Goal: Task Accomplishment & Management: Use online tool/utility

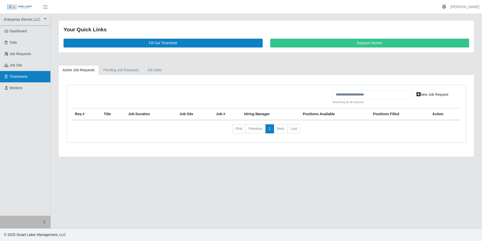
click at [15, 77] on span "Timesheets" at bounding box center [19, 76] width 18 height 4
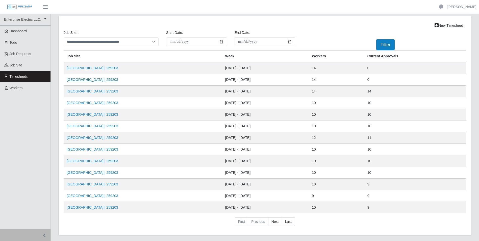
click at [94, 79] on link "MCH High Street Tower | 259203" at bounding box center [92, 79] width 51 height 4
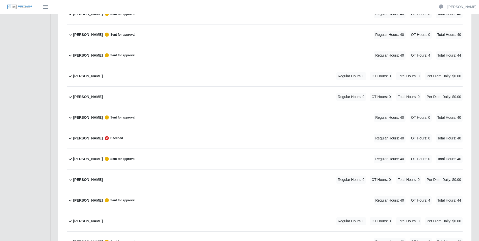
scroll to position [151, 0]
